Goal: Task Accomplishment & Management: Manage account settings

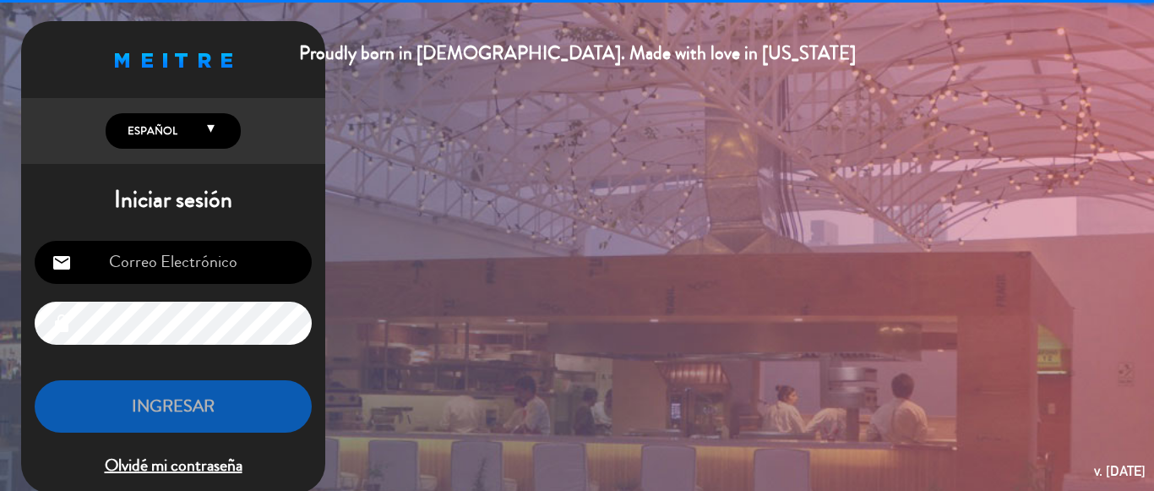
click at [251, 266] on input "email" at bounding box center [173, 262] width 277 height 43
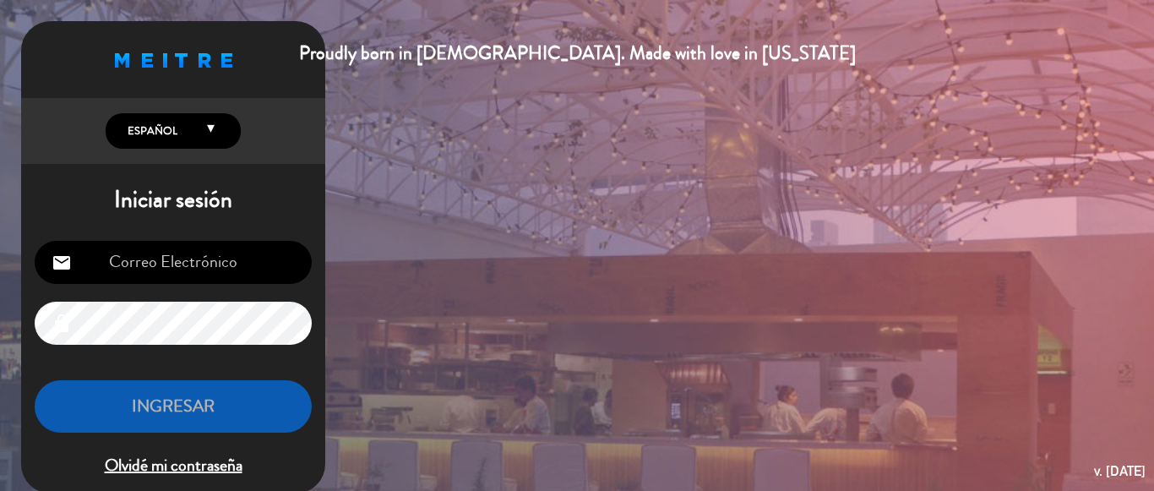
type input "[PERSON_NAME][EMAIL_ADDRESS][DOMAIN_NAME]"
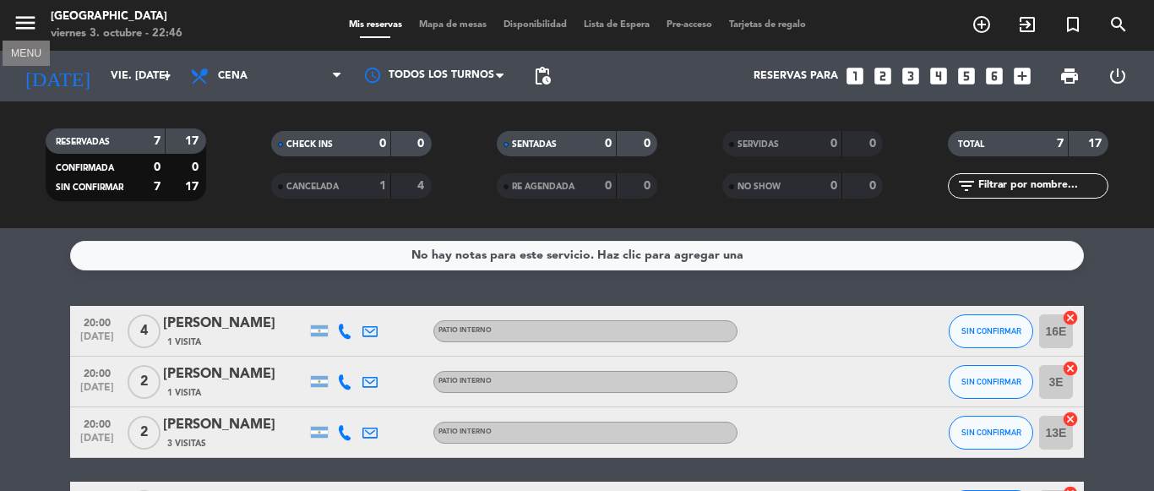
click at [28, 29] on icon "menu" at bounding box center [25, 22] width 25 height 25
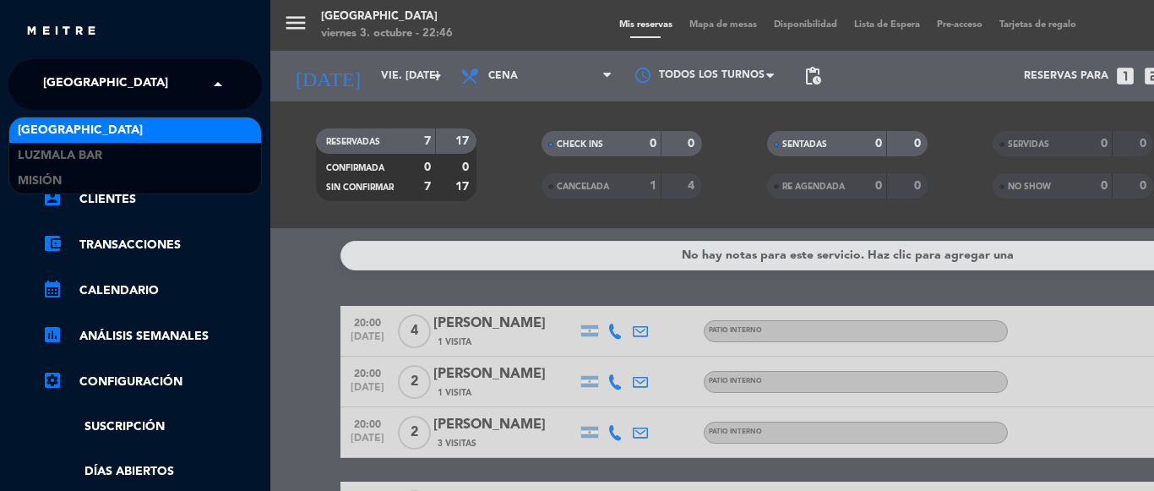
click at [219, 84] on span at bounding box center [222, 84] width 29 height 35
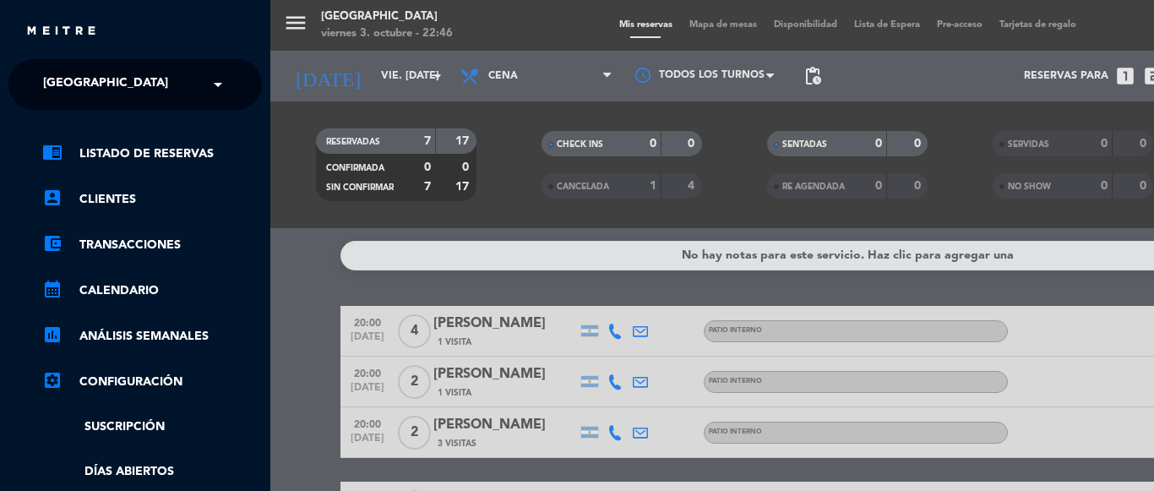
click at [291, 242] on div "menu [GEOGRAPHIC_DATA] viernes 3. octubre - 22:46 Mis reservas Mapa de mesas Di…" at bounding box center [847, 245] width 1154 height 491
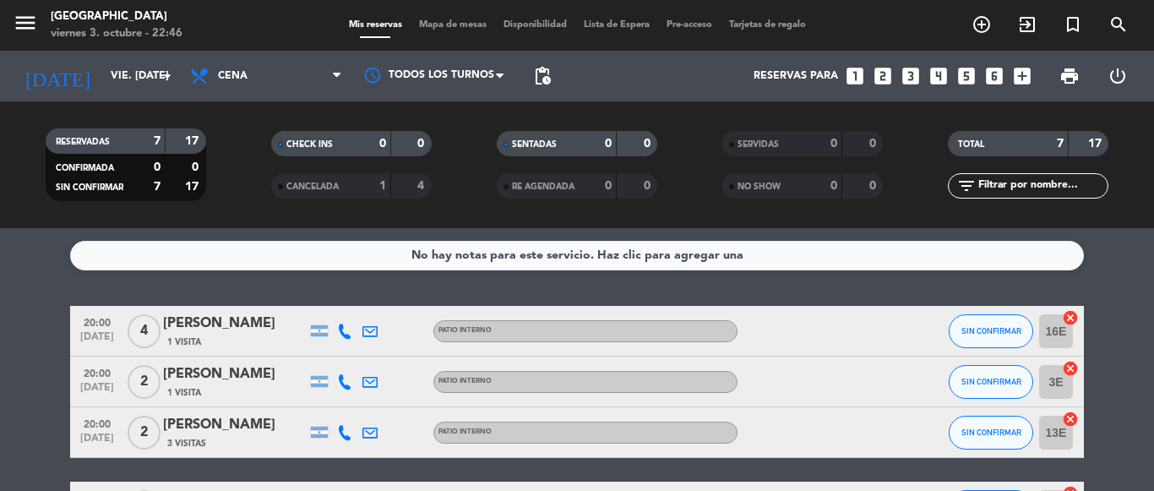
click at [37, 276] on div "No hay notas para este servicio. Haz clic para agregar una 20:00 [DATE] 4 [PERS…" at bounding box center [577, 359] width 1154 height 263
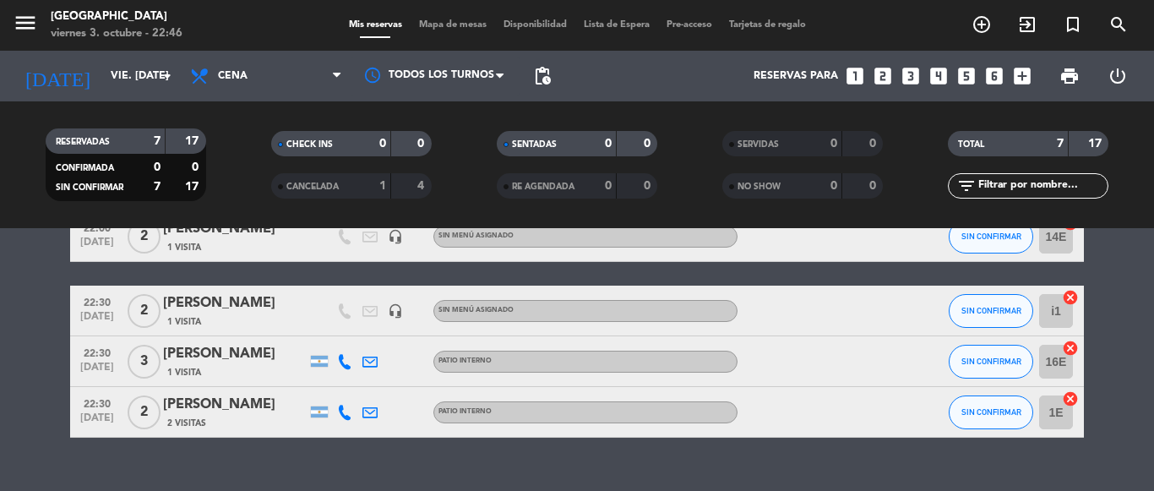
scroll to position [302, 0]
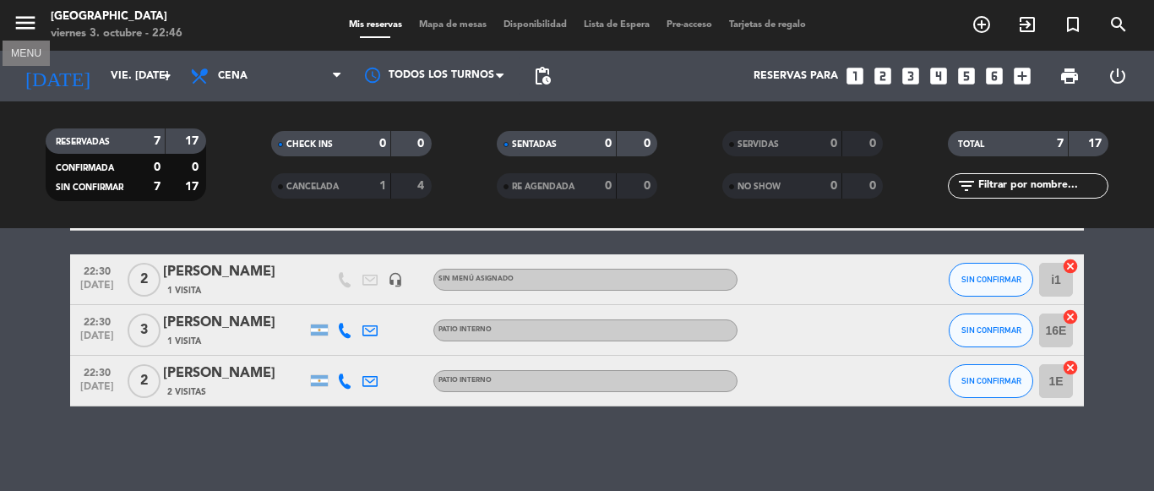
click at [21, 26] on icon "menu" at bounding box center [25, 22] width 25 height 25
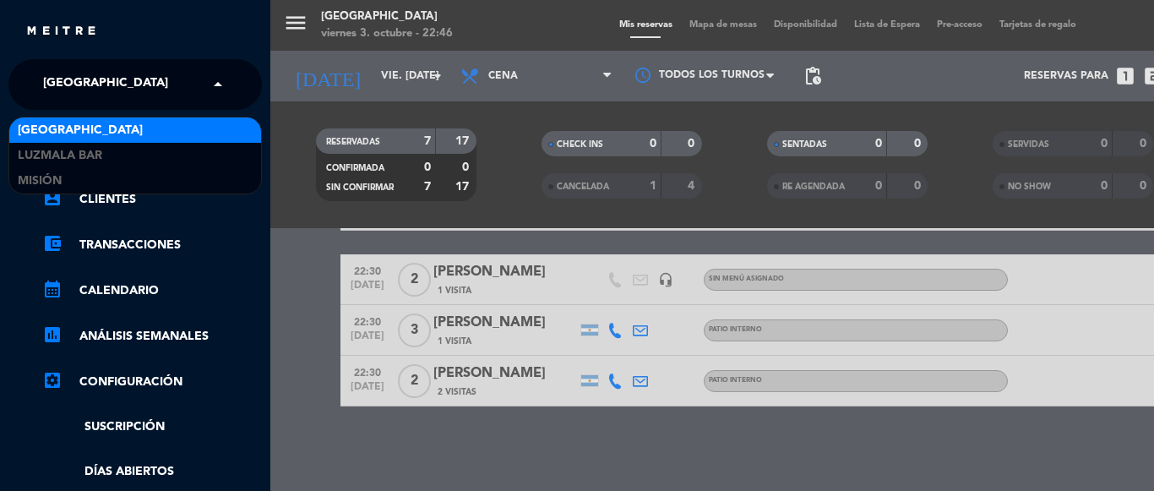
click at [202, 80] on input "text" at bounding box center [137, 85] width 206 height 37
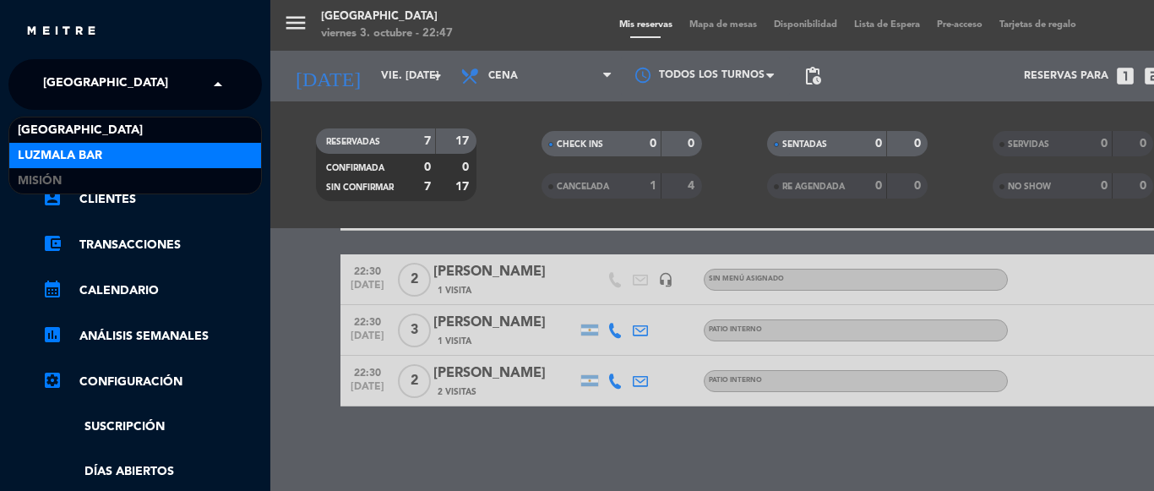
click at [152, 146] on div "Luzmala Bar" at bounding box center [135, 155] width 252 height 25
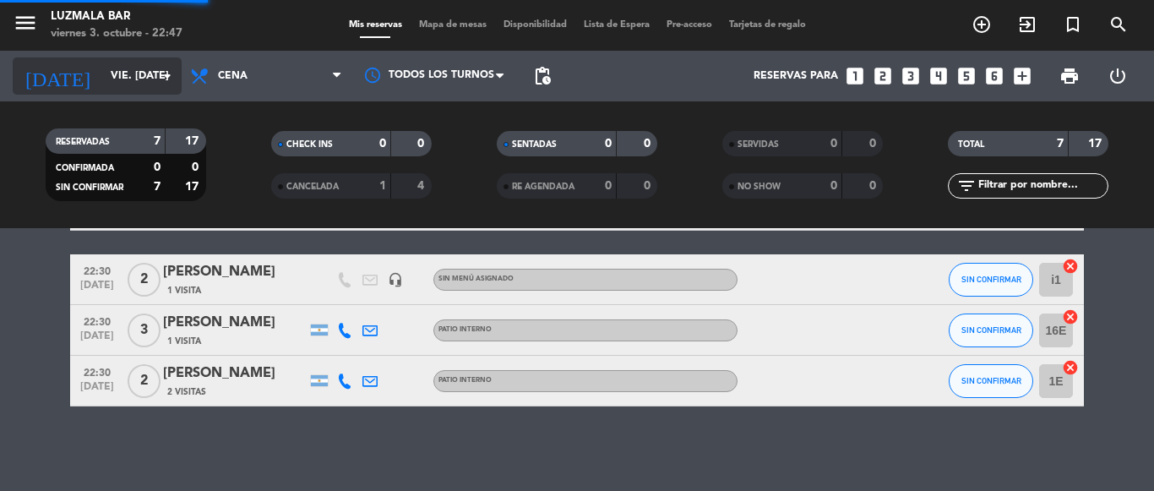
click at [165, 79] on icon "arrow_drop_down" at bounding box center [167, 76] width 20 height 20
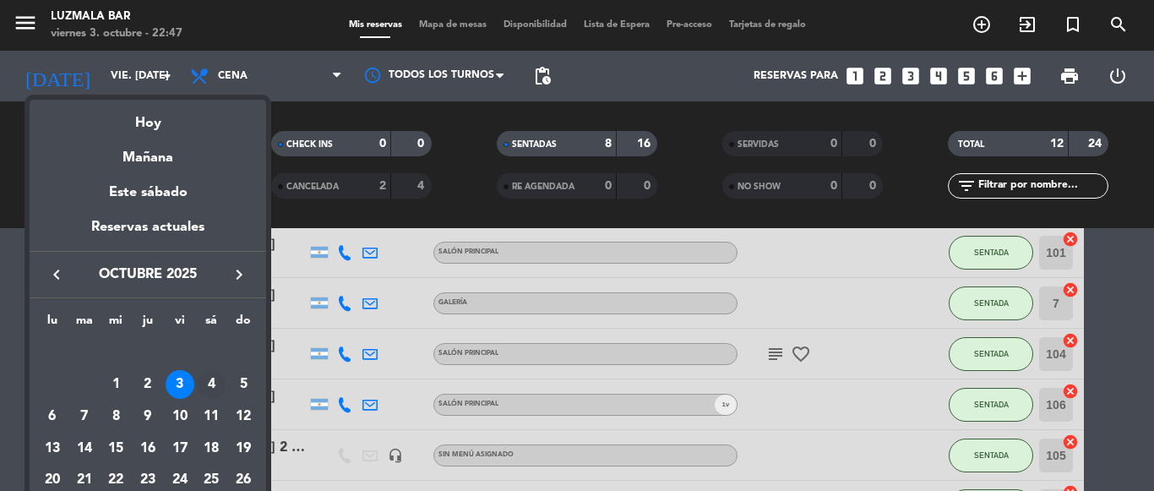
click at [220, 385] on div "4" at bounding box center [211, 384] width 29 height 29
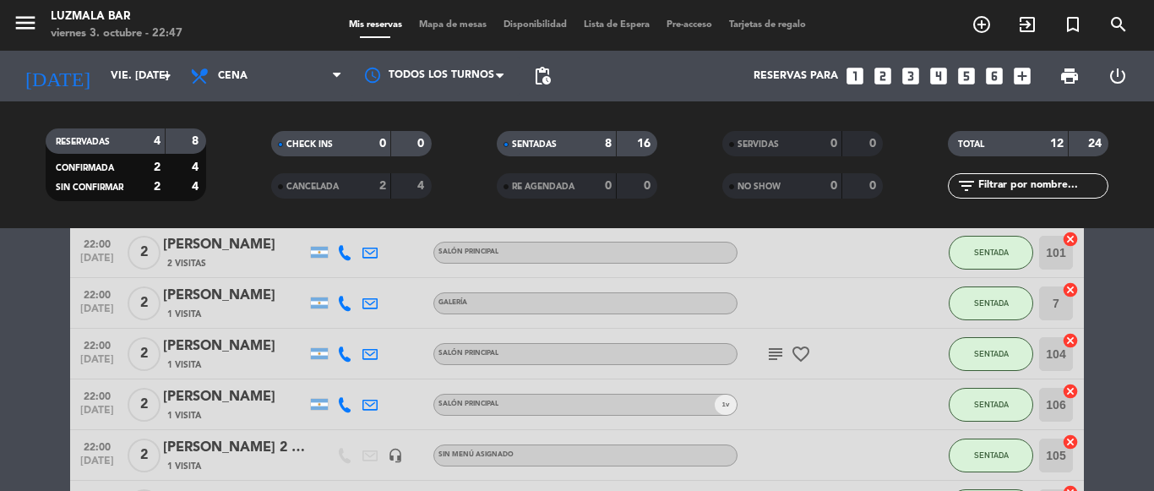
type input "sáb. [DATE]"
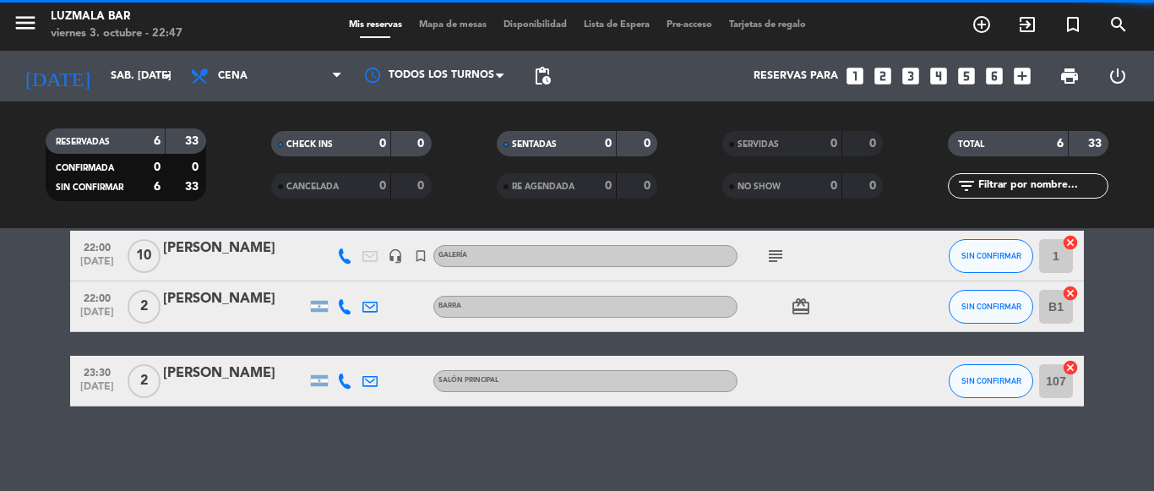
scroll to position [298, 0]
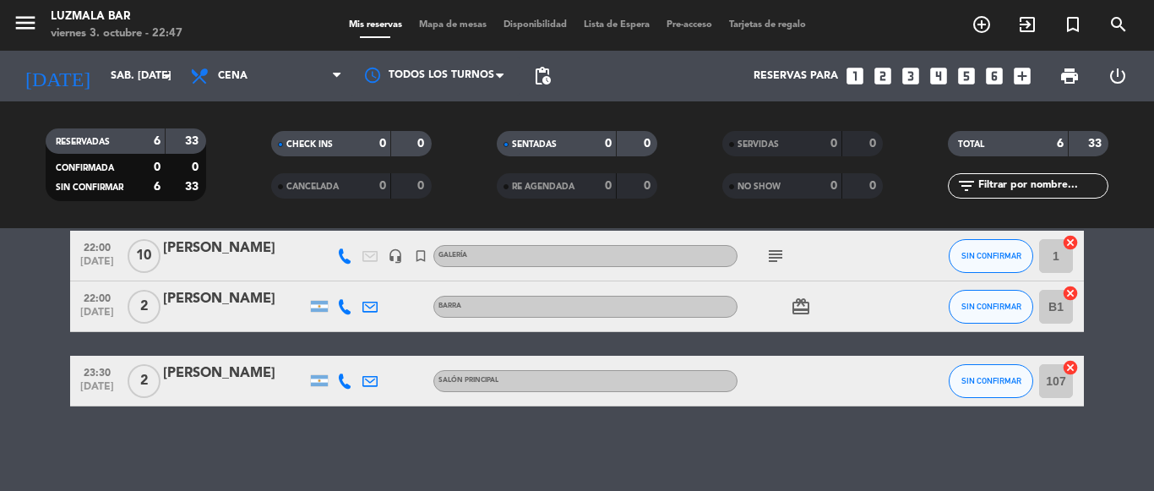
click at [15, 317] on bookings-row "20:00 [DATE] 2 [PERSON_NAME] Galería SIN CONFIRMAR 1 cancel 20:30 [DATE] 2 [PER…" at bounding box center [577, 207] width 1154 height 399
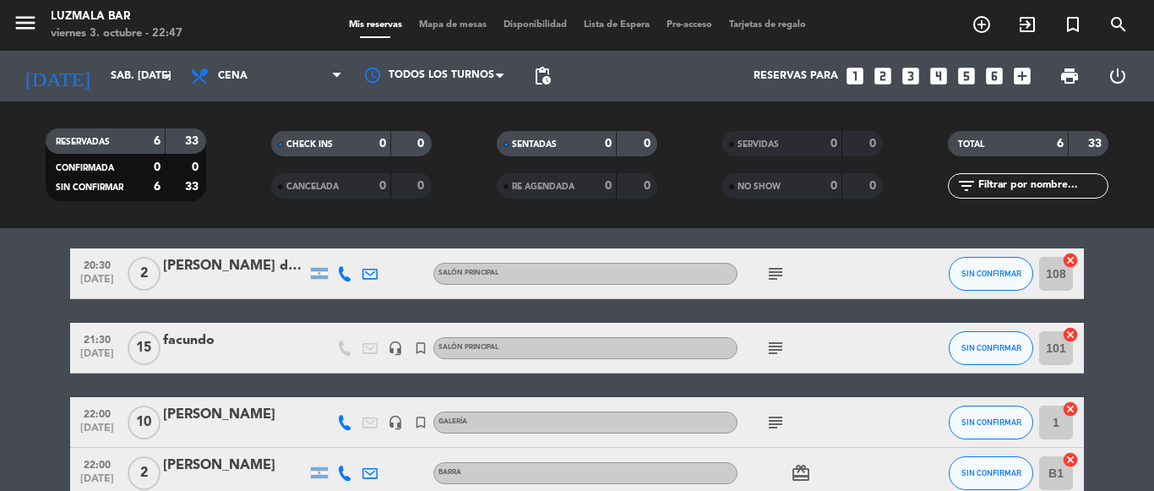
scroll to position [129, 0]
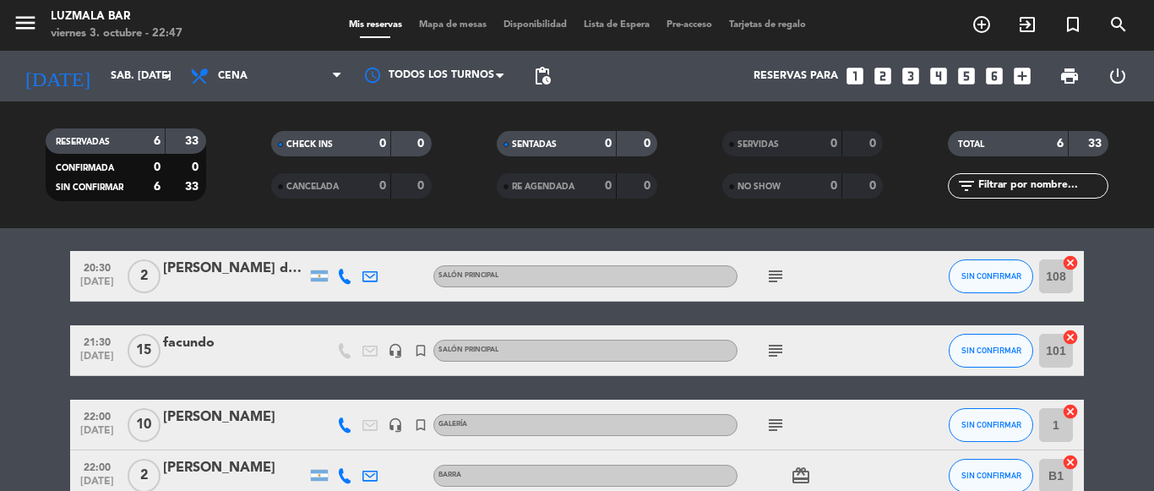
click at [452, 23] on span "Mapa de mesas" at bounding box center [452, 24] width 84 height 9
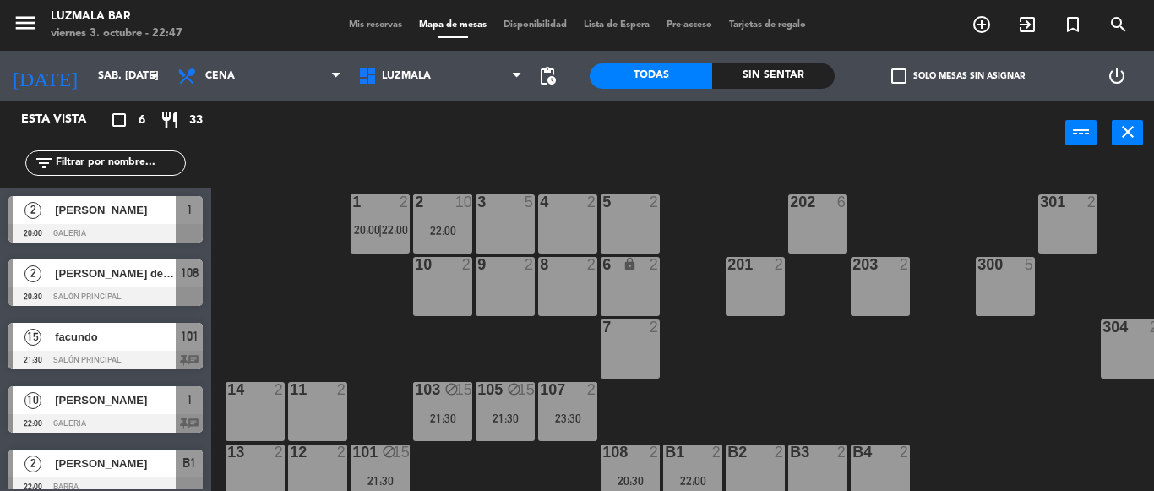
click at [274, 179] on div "301 2 202 6 1 2 20:00 | 22:00 2 10 22:00 4 2 5 2 3 5 302 2 300 5 201 2 203 2 6 …" at bounding box center [688, 328] width 931 height 326
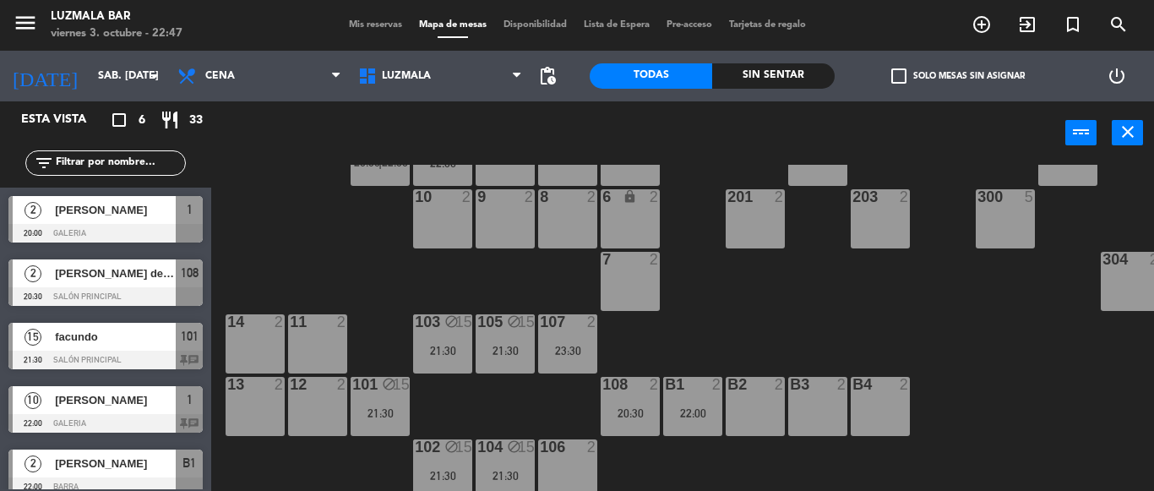
scroll to position [85, 0]
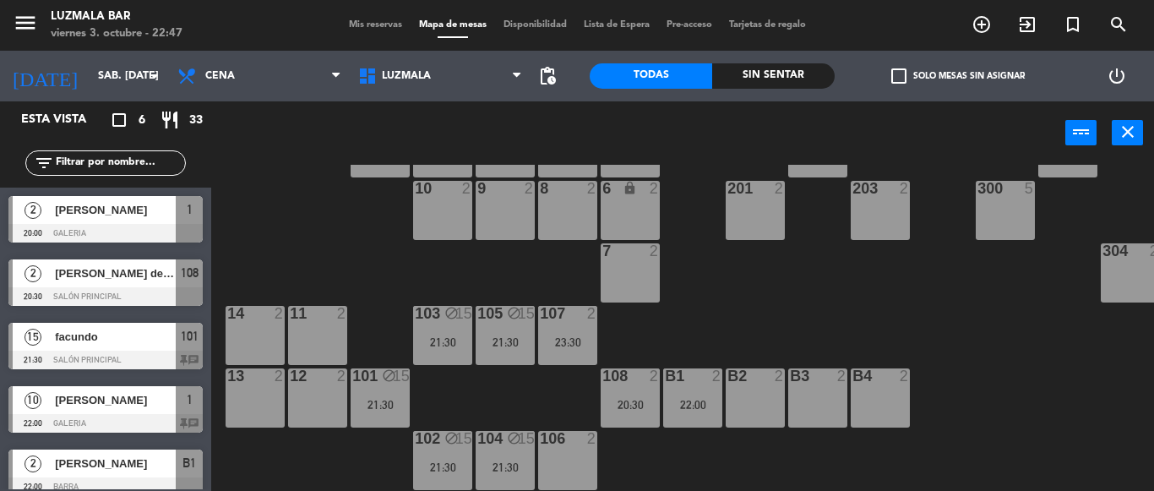
click at [310, 236] on div "301 2 202 6 1 2 20:00 | 22:00 2 10 22:00 4 2 5 2 3 5 302 2 300 5 201 2 203 2 6 …" at bounding box center [688, 328] width 931 height 326
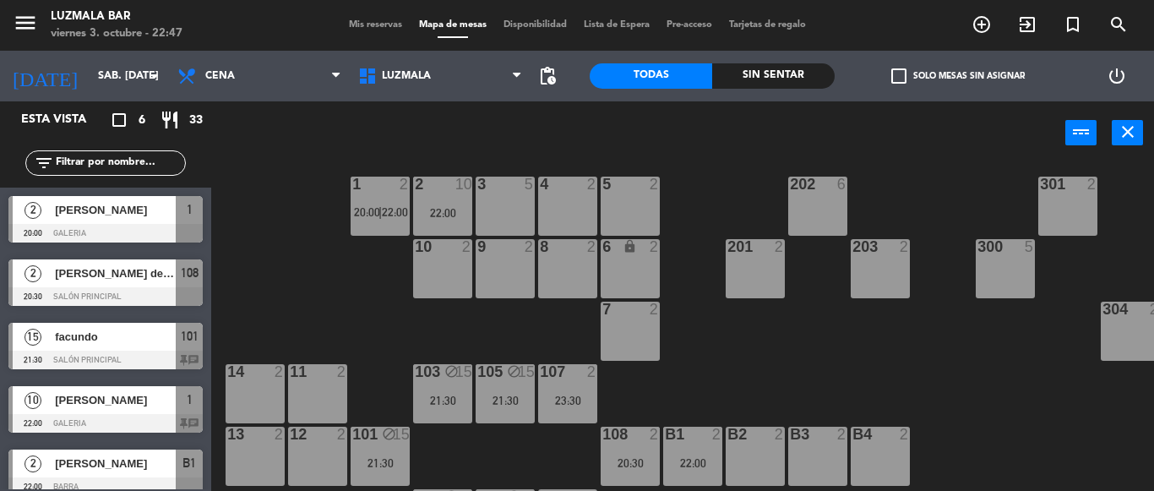
scroll to position [0, 0]
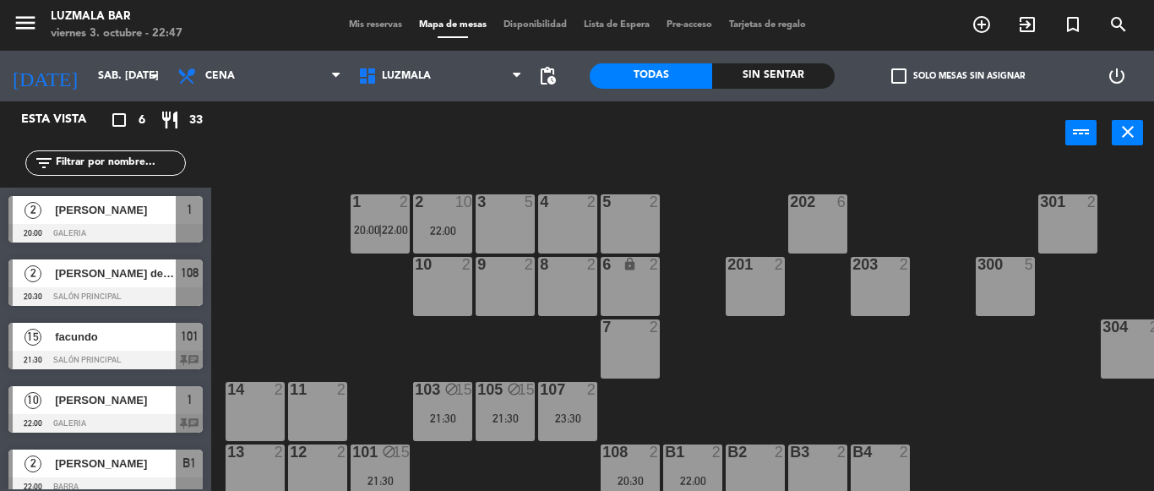
click at [398, 224] on span "22:00" at bounding box center [395, 230] width 26 height 14
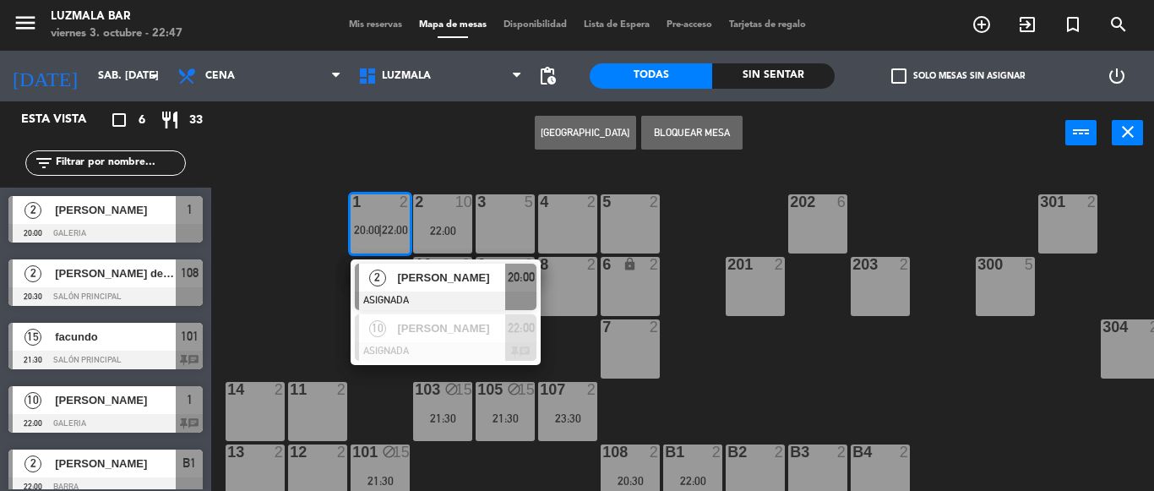
click at [459, 225] on div "22:00" at bounding box center [442, 231] width 59 height 12
click at [279, 247] on div "301 2 202 6 1 2 20:00 | 22:00 2 [PERSON_NAME] ASIGNADA 20:00 10 [PERSON_NAME] A…" at bounding box center [688, 328] width 931 height 326
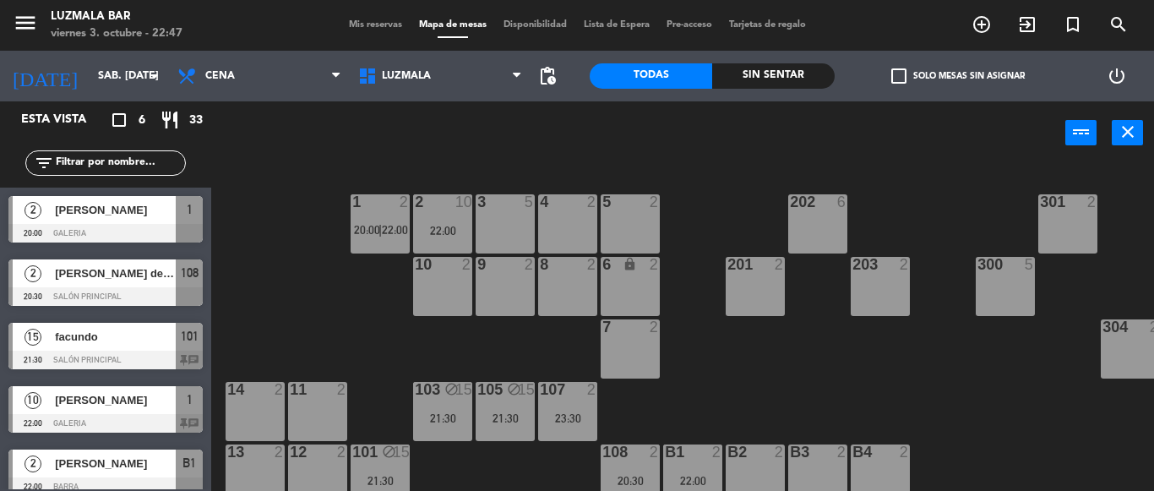
click at [111, 406] on span "[PERSON_NAME]" at bounding box center [115, 400] width 121 height 18
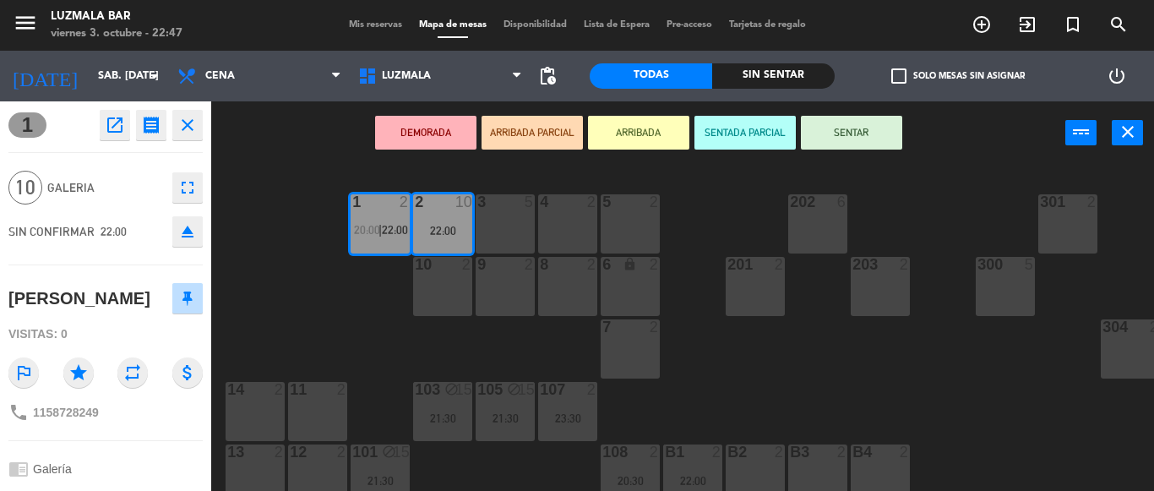
click at [280, 237] on div "301 2 202 6 1 2 20:00 | 22:00 2 10 22:00 4 2 5 2 3 5 302 2 300 5 201 2 203 2 6 …" at bounding box center [688, 328] width 931 height 326
